Goal: Task Accomplishment & Management: Use online tool/utility

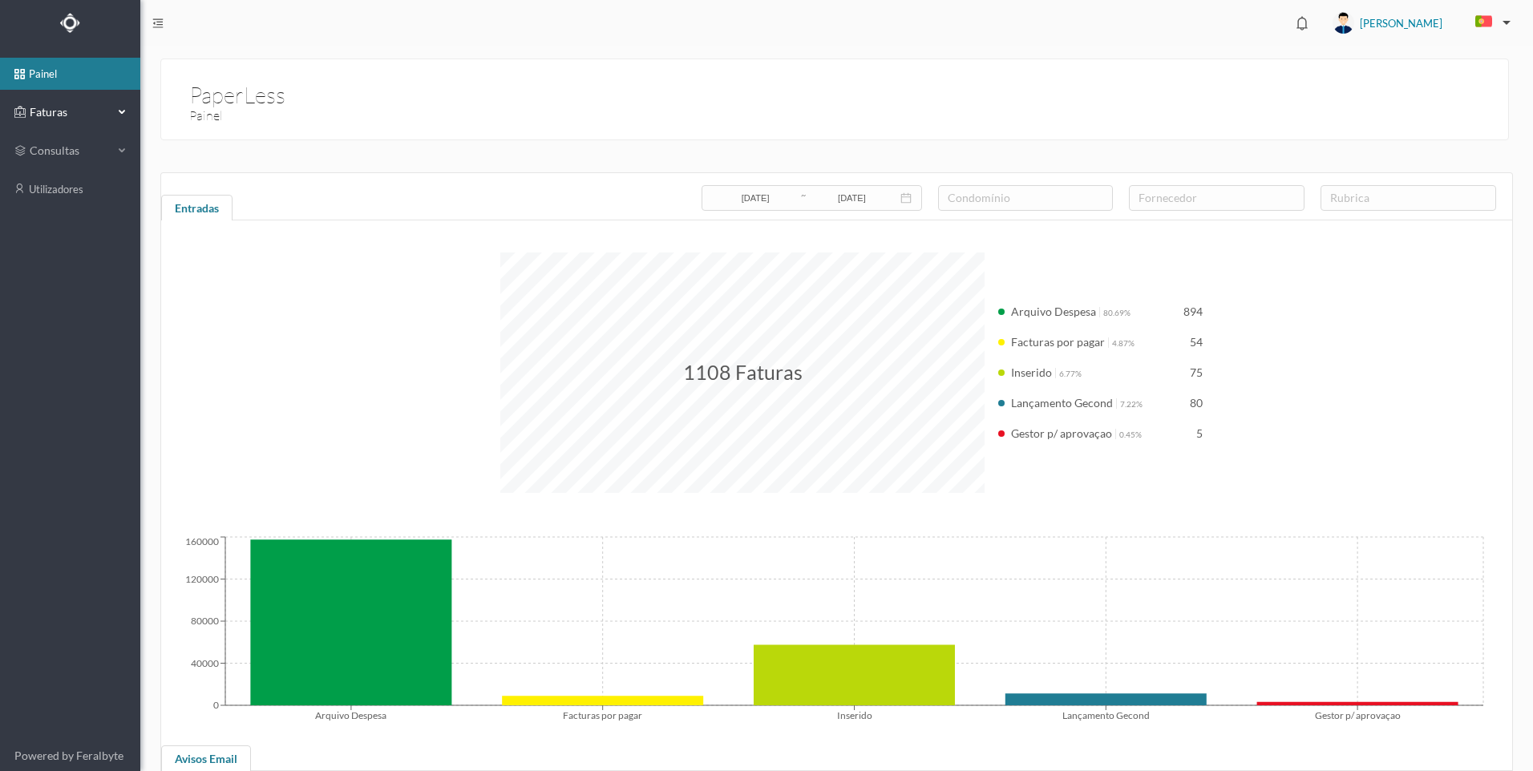
click at [117, 109] on div "Faturas" at bounding box center [70, 112] width 140 height 32
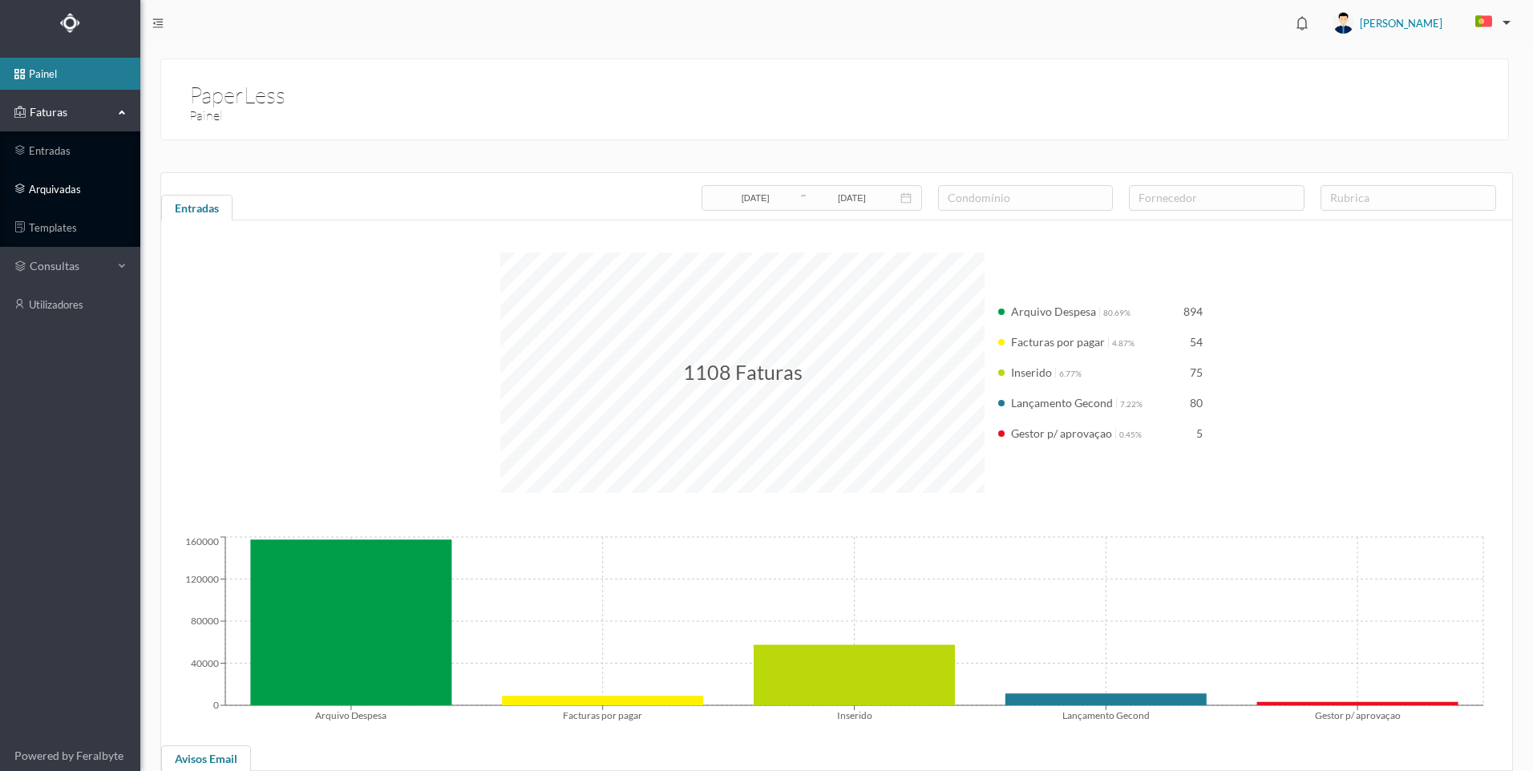
click at [86, 187] on link "arquivadas" at bounding box center [70, 189] width 140 height 32
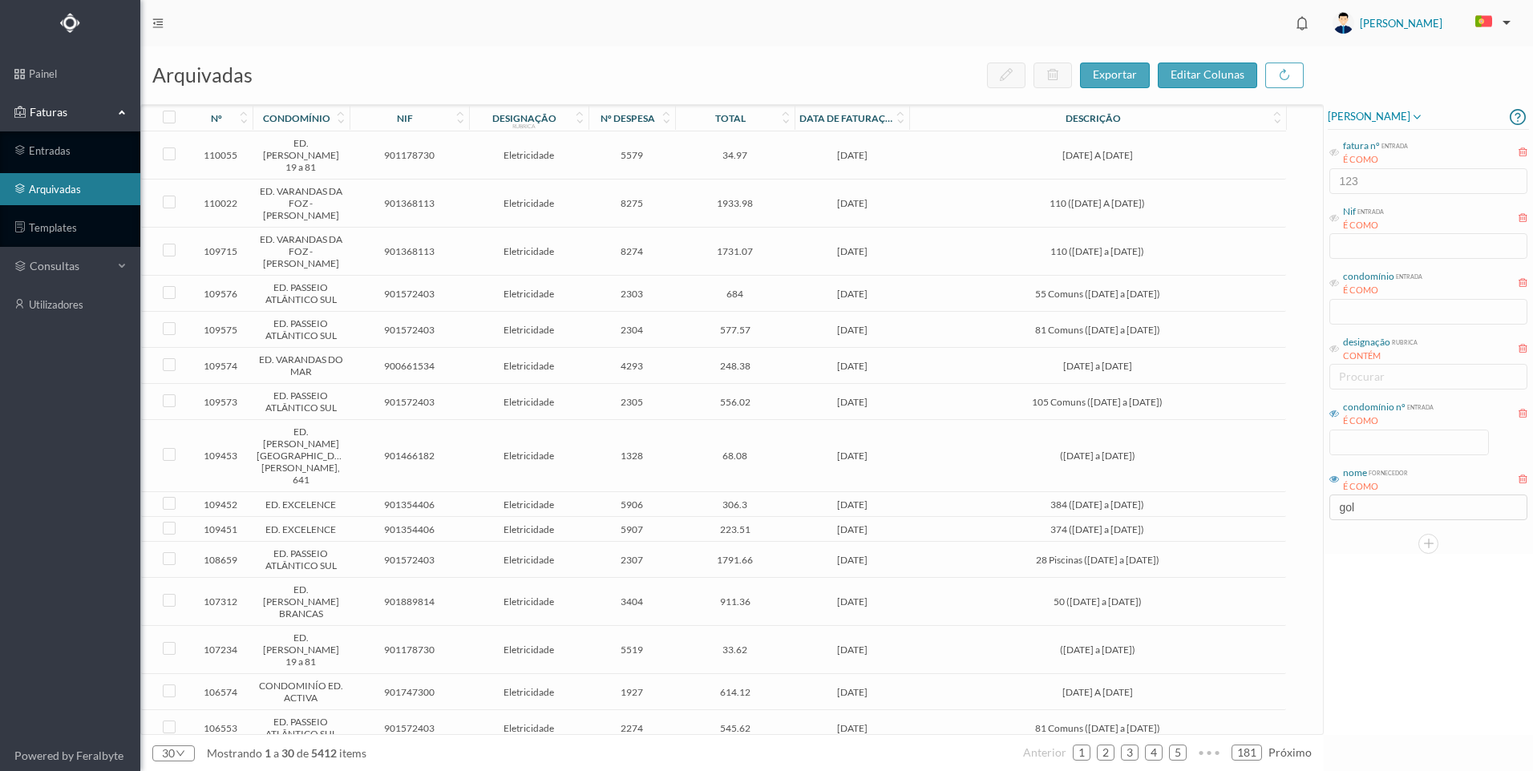
click at [1337, 409] on icon at bounding box center [1334, 414] width 10 height 10
click at [1366, 454] on div at bounding box center [1409, 443] width 160 height 26
click at [1387, 441] on input at bounding box center [1409, 442] width 158 height 24
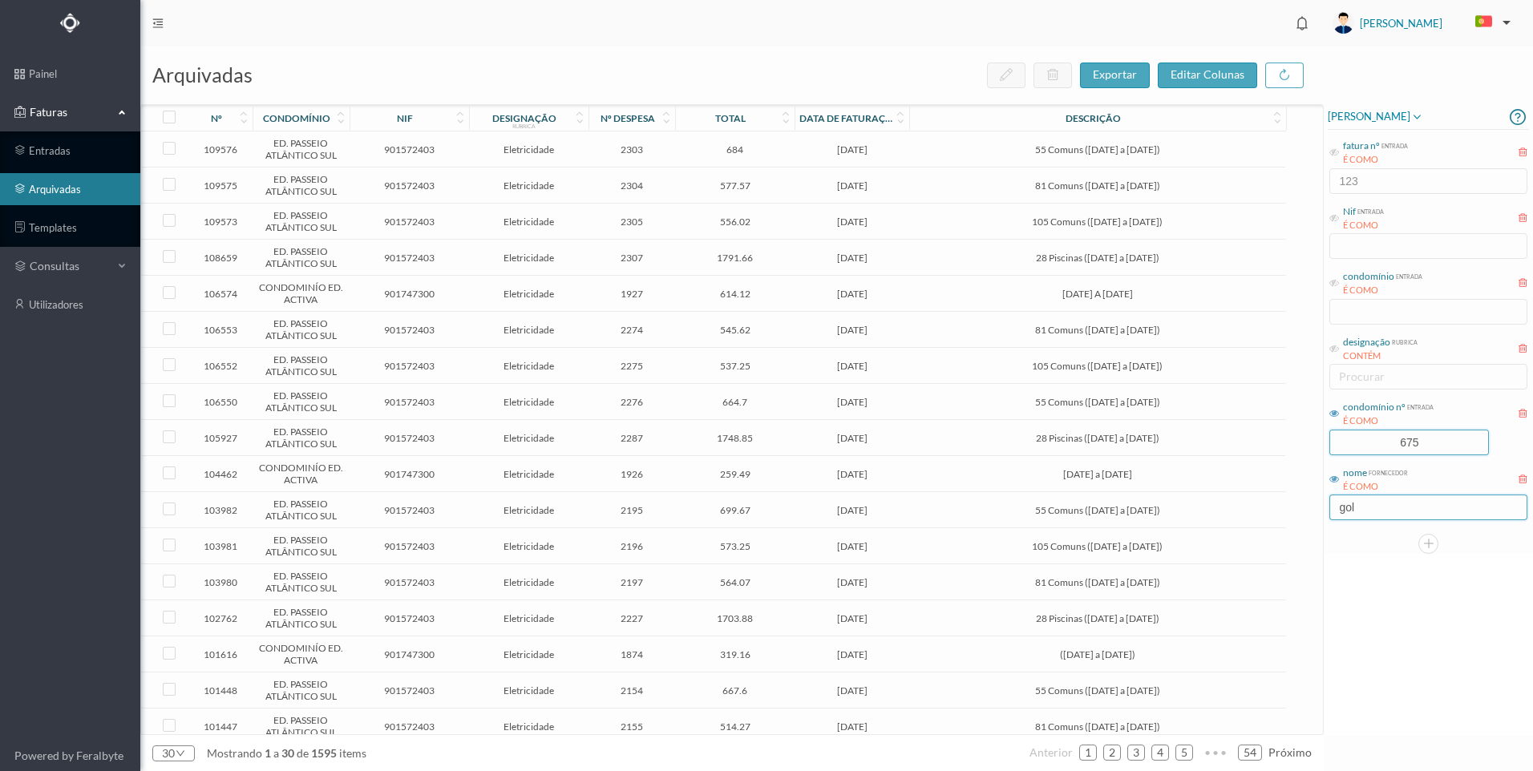
type input "675"
drag, startPoint x: 1364, startPoint y: 513, endPoint x: 1332, endPoint y: 506, distance: 32.9
click at [1332, 506] on input "gol" at bounding box center [1428, 508] width 198 height 26
drag, startPoint x: 1373, startPoint y: 509, endPoint x: 1314, endPoint y: 505, distance: 59.5
click at [1314, 505] on div "arquivadas exportar editar colunas nº condomínio nif designação rubrica nº desp…" at bounding box center [836, 408] width 1392 height 725
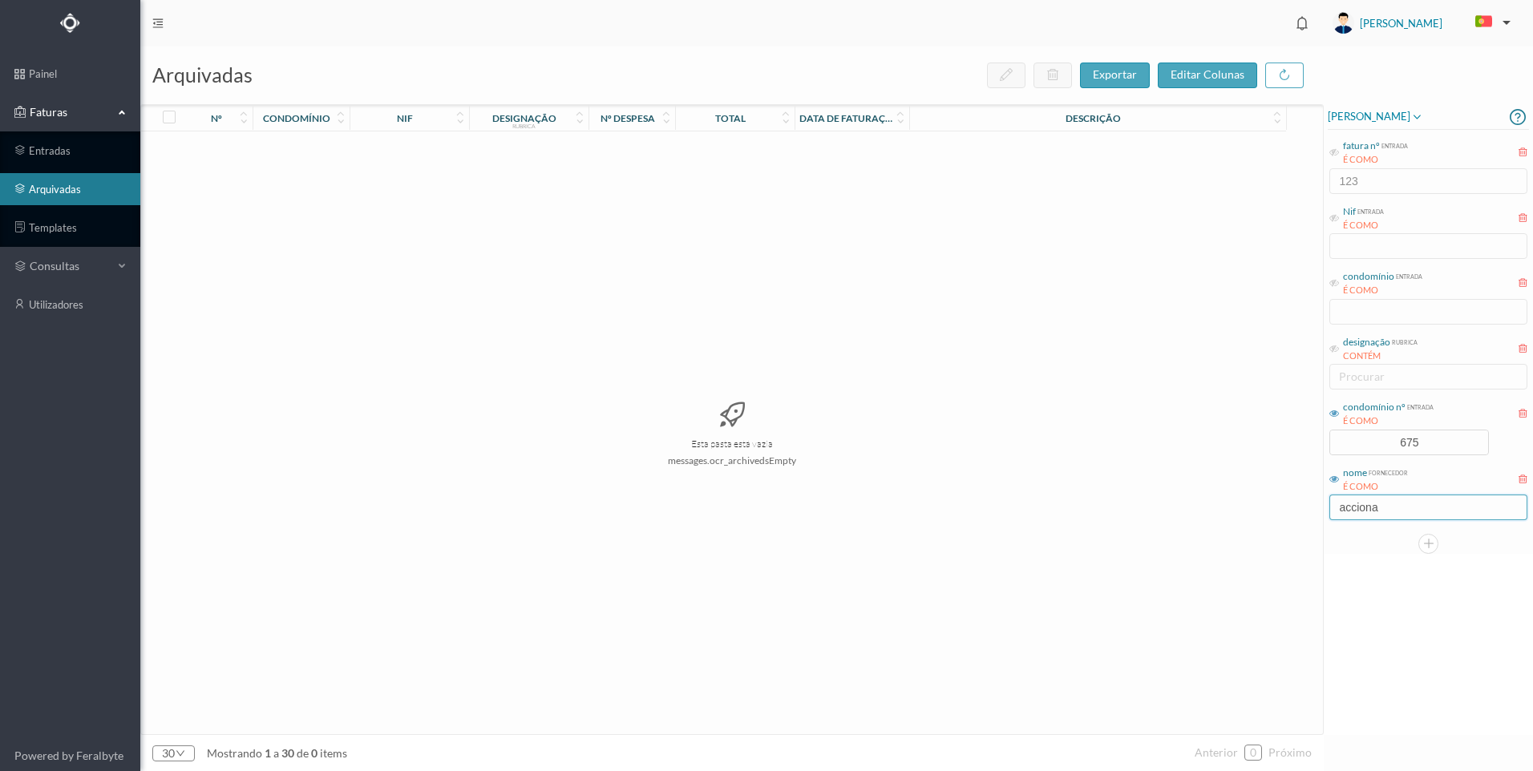
drag, startPoint x: 1396, startPoint y: 510, endPoint x: 1311, endPoint y: 507, distance: 84.2
click at [1310, 506] on div "arquivadas exportar editar colunas nº condomínio nif designação rubrica nº desp…" at bounding box center [836, 408] width 1392 height 725
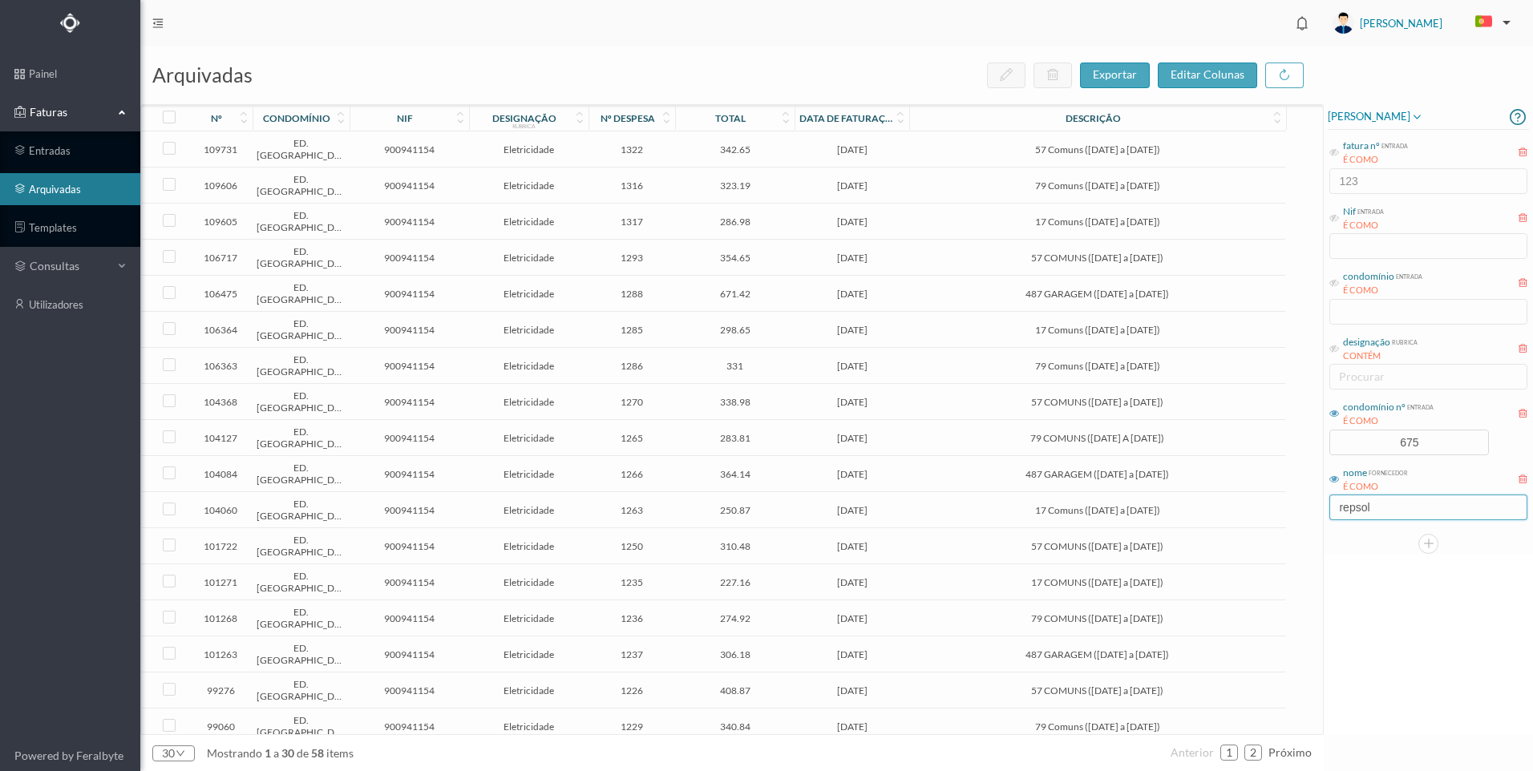
type input "repsol"
click at [933, 289] on span "487 GARAGEM ([DATE] a [DATE])" at bounding box center [1097, 294] width 368 height 12
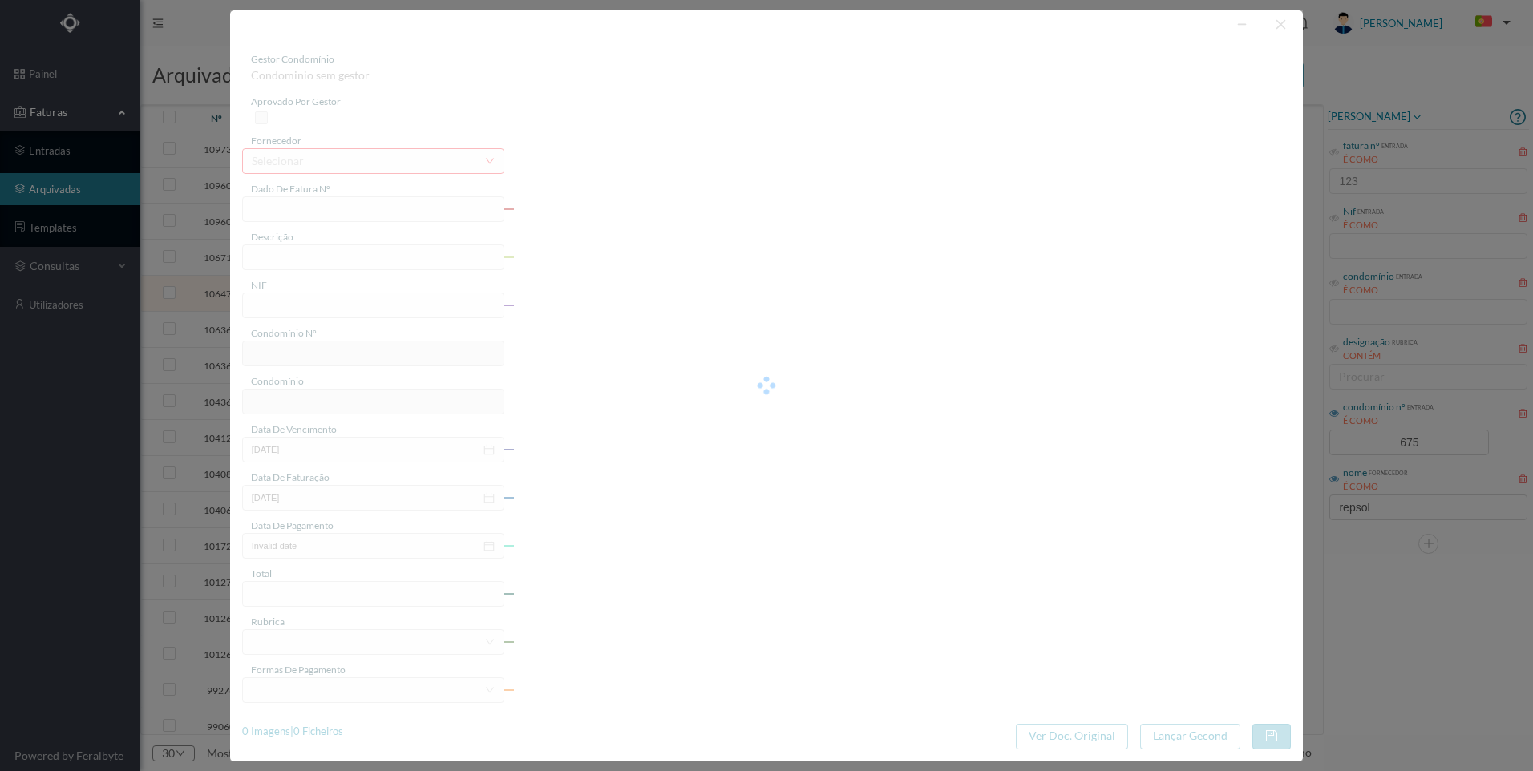
type input "FAC 0200762025/0045070678"
type input "487 GARAGEM ([DATE] a [DATE])"
type input "900941154"
type input "[DATE]"
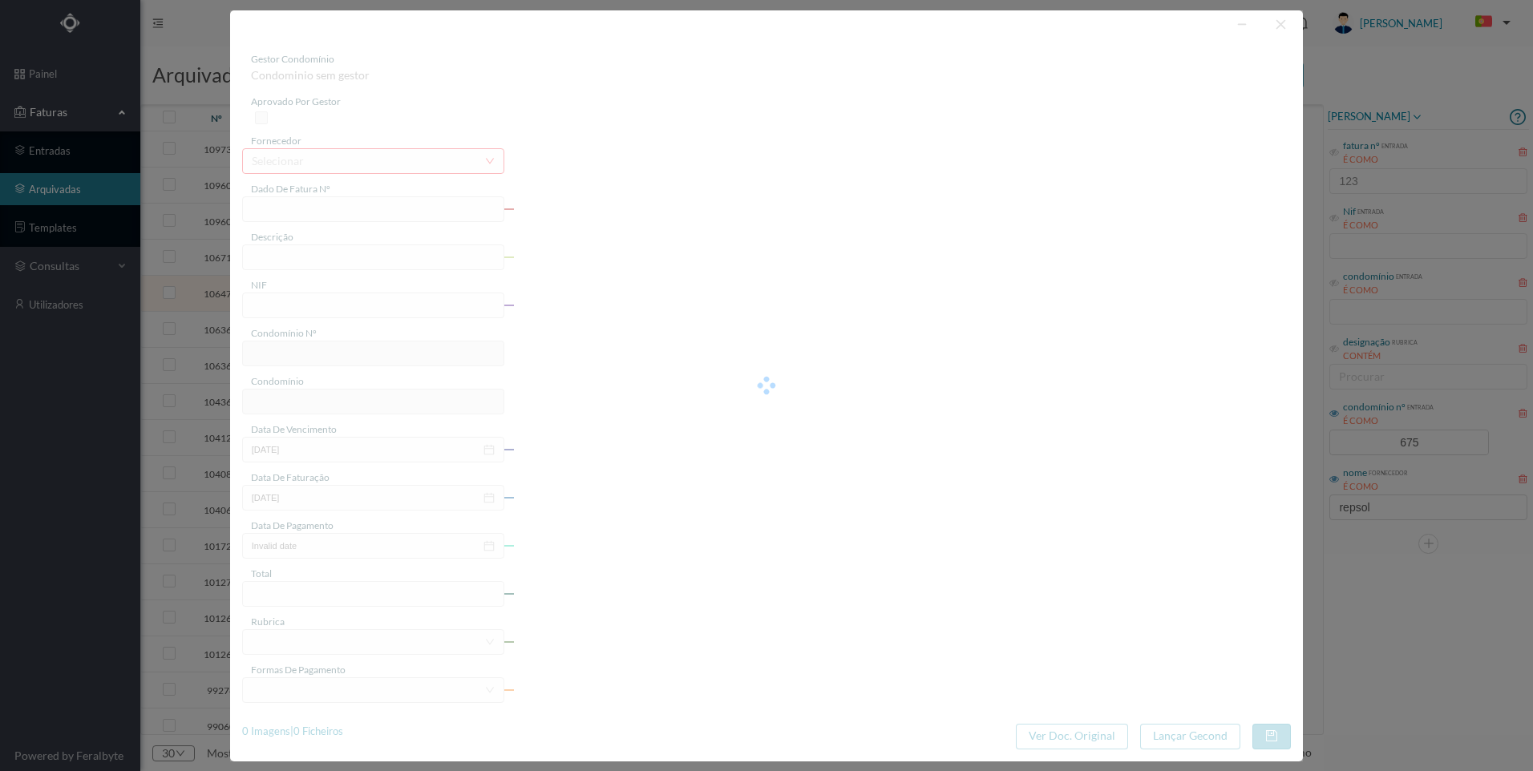
type input "[DATE]"
type input "671.42"
type input "675"
type input "ED. [GEOGRAPHIC_DATA]"
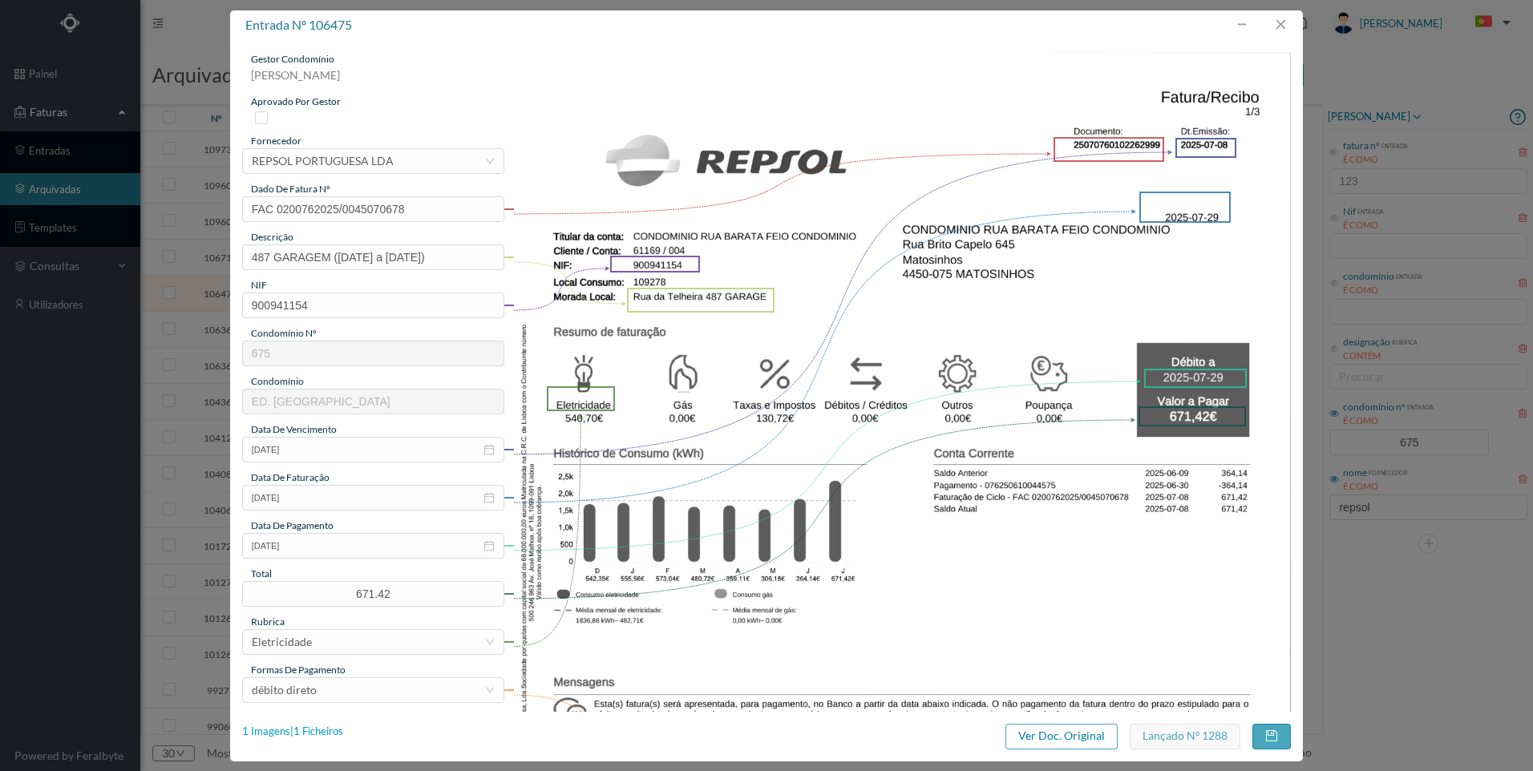
click at [336, 724] on div "entrada nº 106475 gestor condomínio [PERSON_NAME] aprovado por gestor fornecedo…" at bounding box center [766, 385] width 1072 height 751
click at [333, 727] on div "1 Imagens | 1 Ficheiros" at bounding box center [292, 732] width 101 height 16
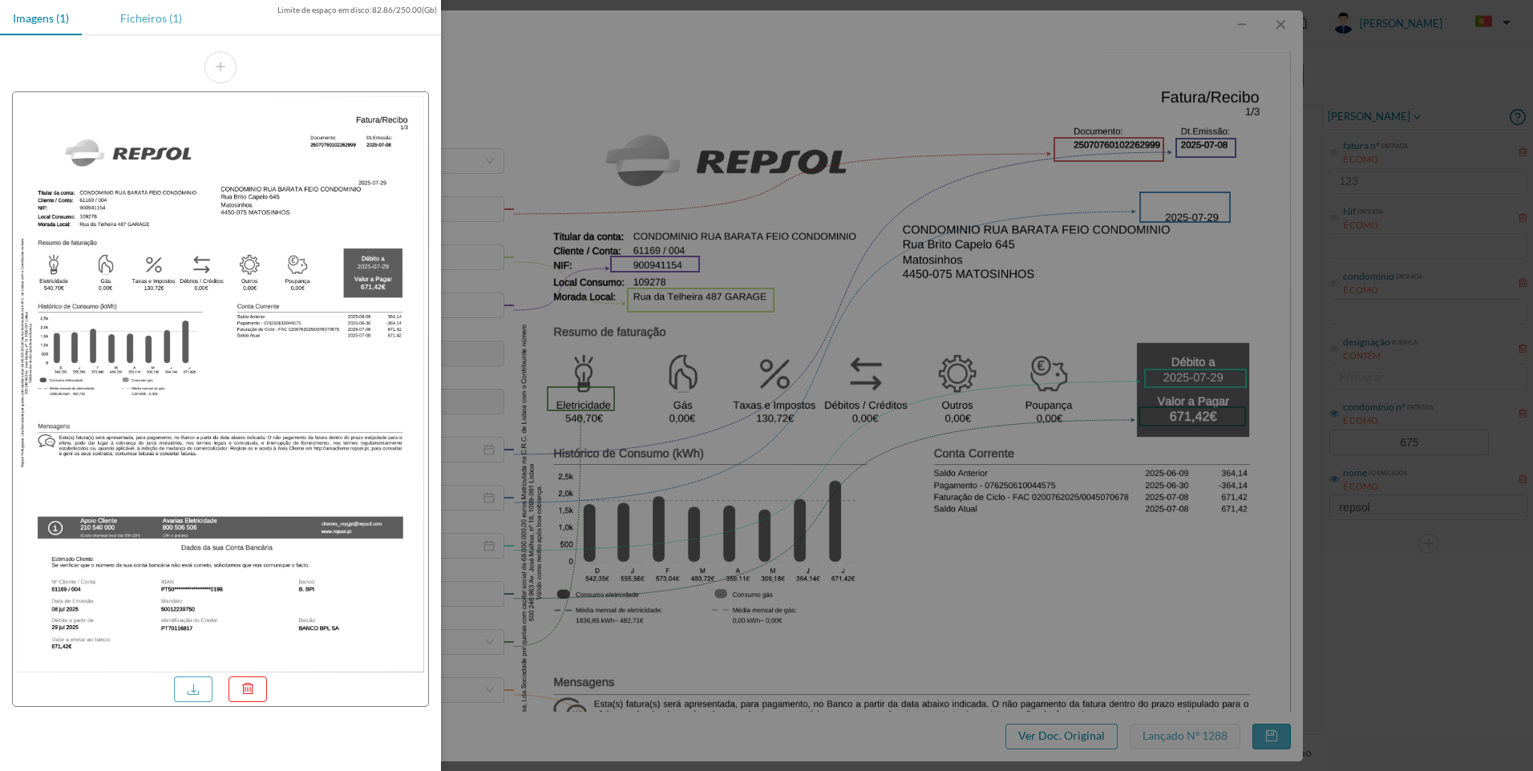
click at [144, 15] on div "Ficheiros (1)" at bounding box center [150, 18] width 87 height 36
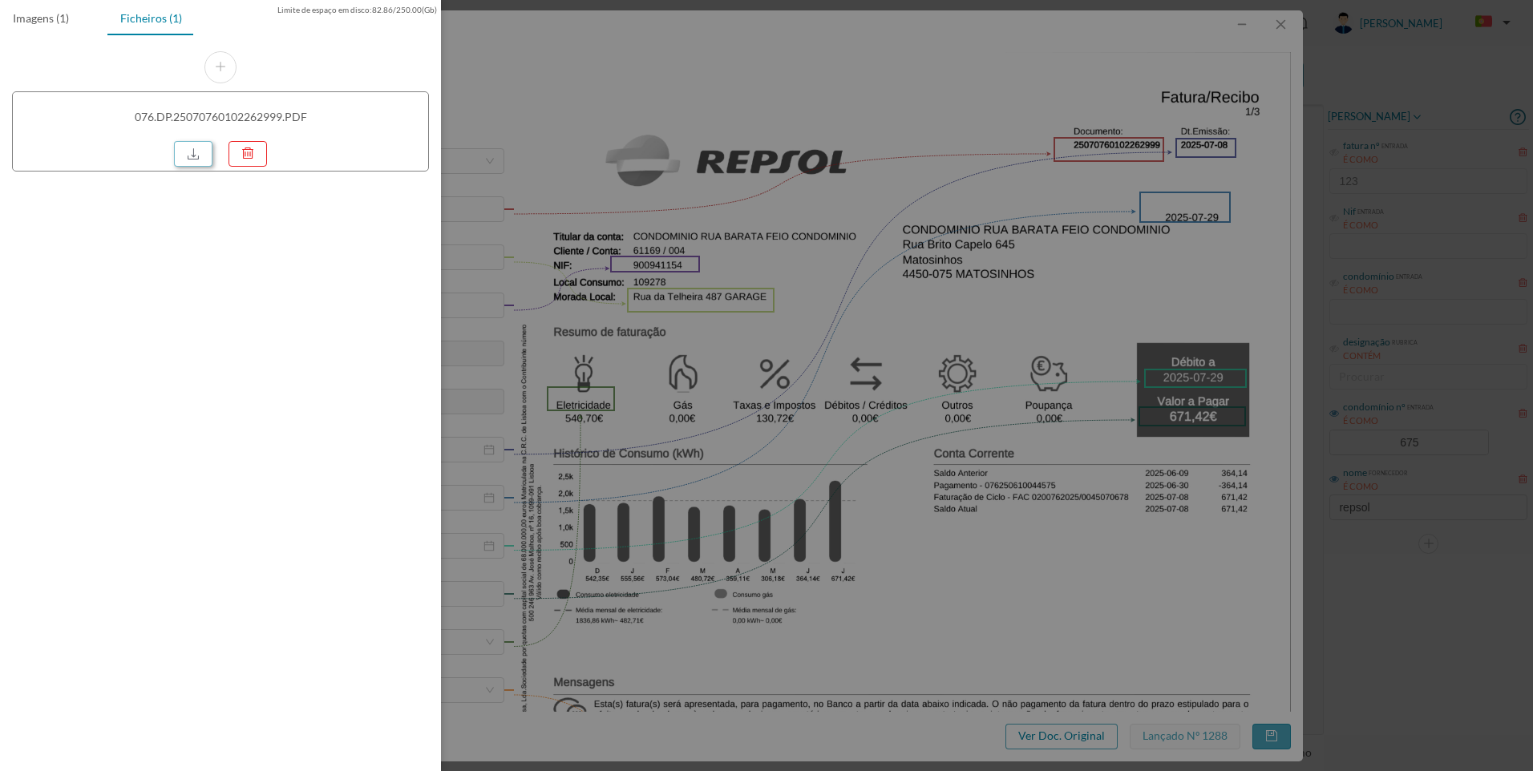
click at [196, 162] on link at bounding box center [193, 154] width 38 height 26
